Goal: Task Accomplishment & Management: Use online tool/utility

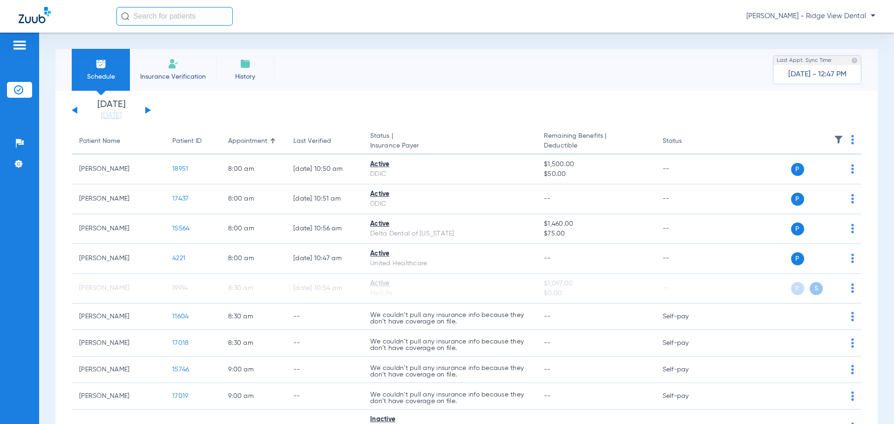
scroll to position [3, 0]
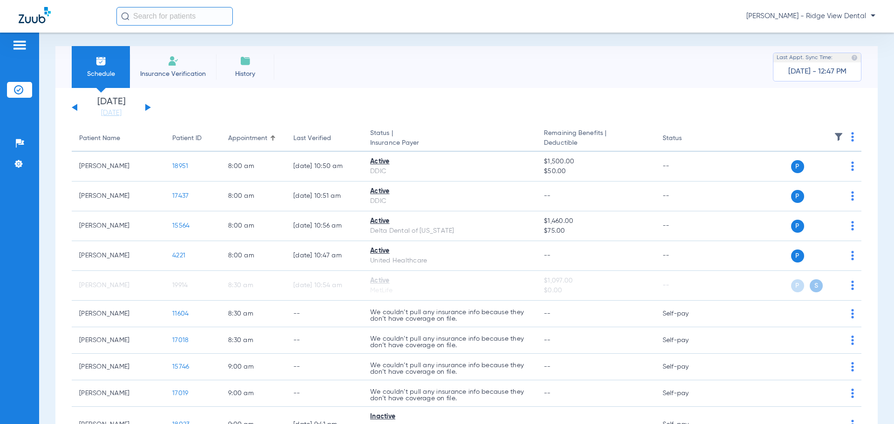
click at [148, 108] on button at bounding box center [148, 107] width 6 height 7
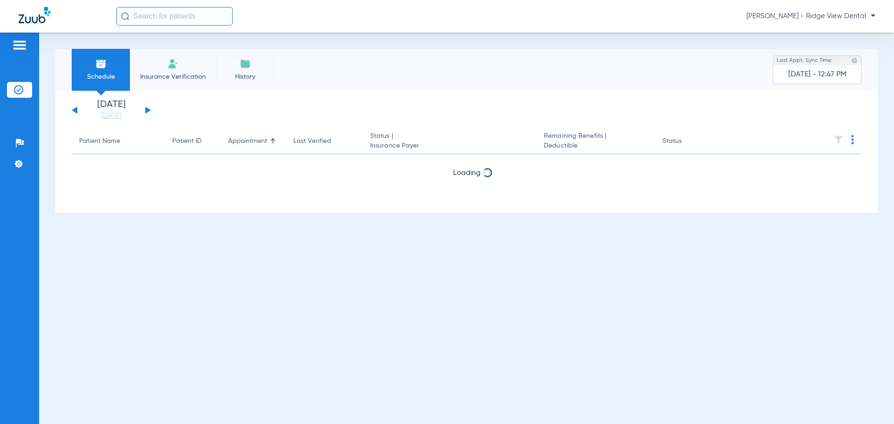
click at [145, 108] on div "[DATE] [DATE] [DATE] [DATE] [DATE] [DATE] [DATE] [DATE] [DATE] [DATE] [DATE] [D…" at bounding box center [111, 110] width 79 height 20
click at [146, 110] on button at bounding box center [148, 110] width 6 height 7
click at [852, 140] on img at bounding box center [852, 139] width 3 height 9
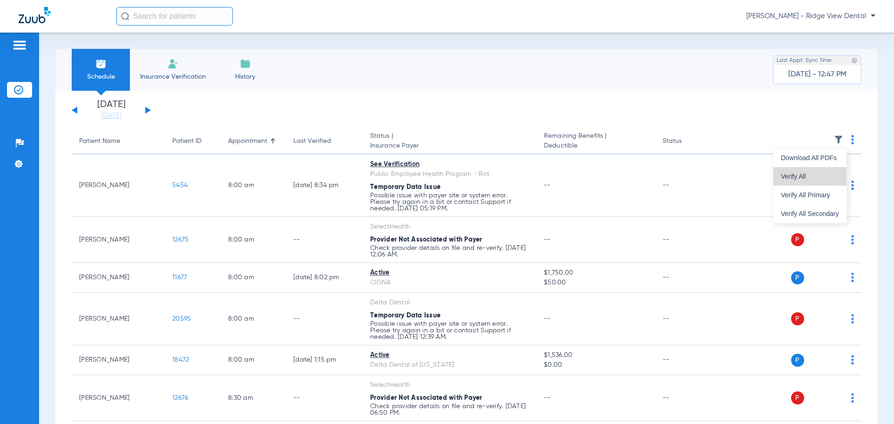
click at [795, 180] on span "Verify All" at bounding box center [810, 176] width 58 height 7
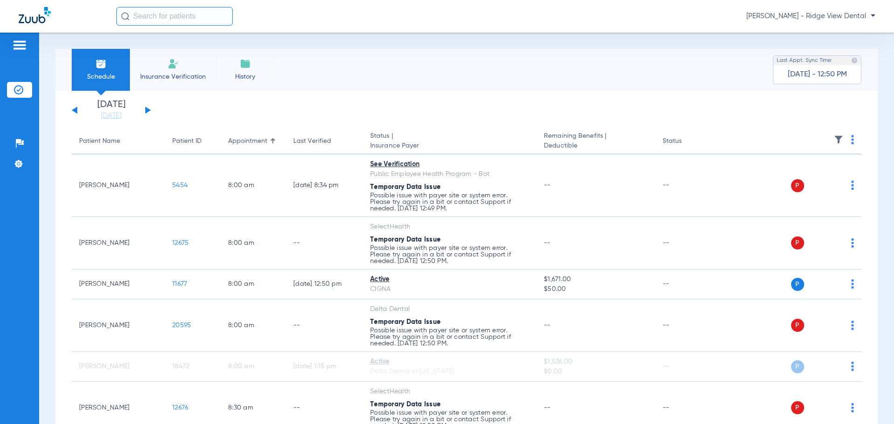
click at [847, 139] on th at bounding box center [790, 141] width 144 height 26
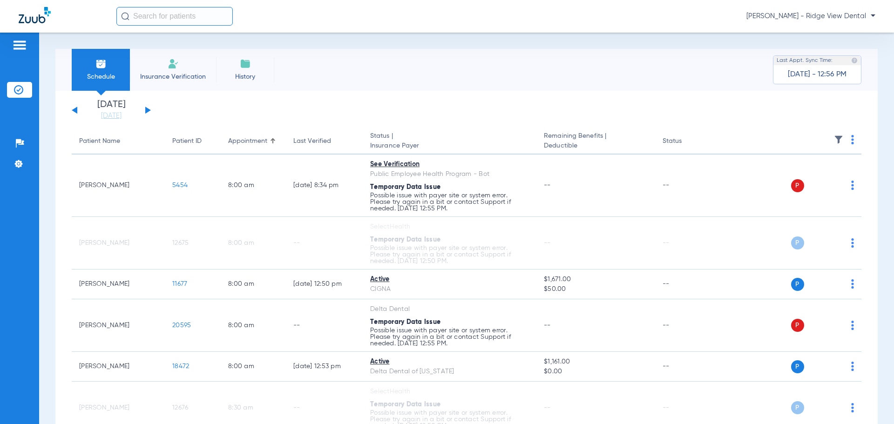
click at [148, 108] on div "[DATE] [DATE] [DATE] [DATE] [DATE] [DATE] [DATE] [DATE] [DATE] [DATE] [DATE] [D…" at bounding box center [111, 110] width 79 height 20
click at [146, 108] on button at bounding box center [148, 110] width 6 height 7
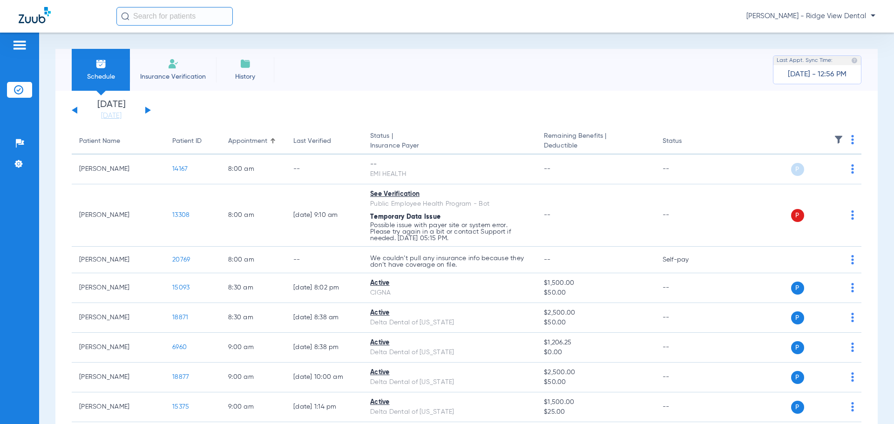
click at [851, 138] on img at bounding box center [852, 139] width 3 height 9
click at [806, 182] on button "Verify All" at bounding box center [809, 176] width 73 height 19
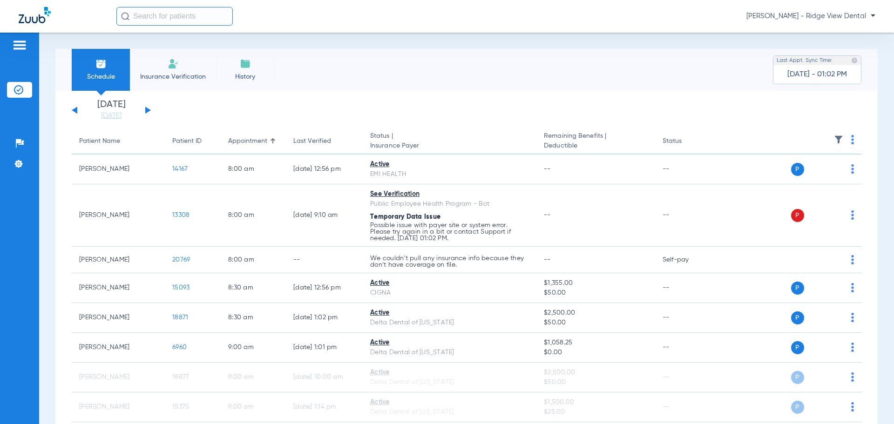
click at [74, 110] on button at bounding box center [75, 110] width 6 height 7
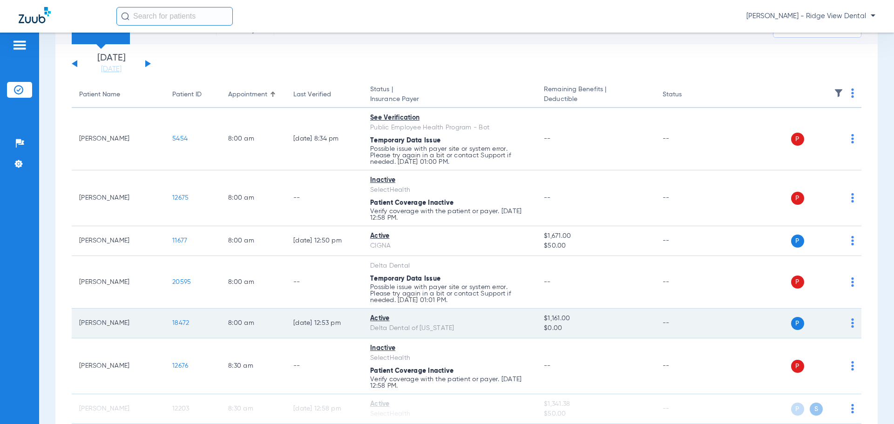
scroll to position [140, 0]
